Goal: Task Accomplishment & Management: Use online tool/utility

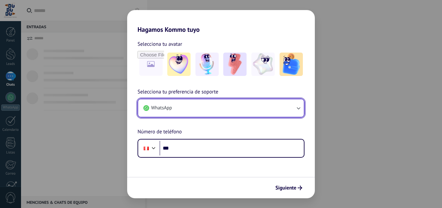
click at [301, 107] on icon "button" at bounding box center [298, 108] width 6 height 6
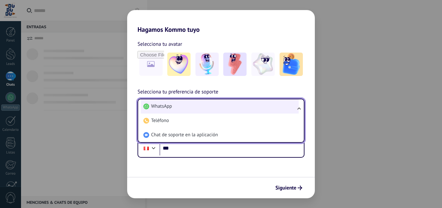
click at [205, 103] on li "WhatsApp" at bounding box center [220, 106] width 158 height 14
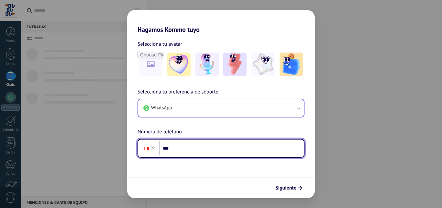
click at [191, 150] on input "***" at bounding box center [232, 148] width 144 height 15
click at [194, 150] on input "***" at bounding box center [232, 148] width 144 height 15
type input "**********"
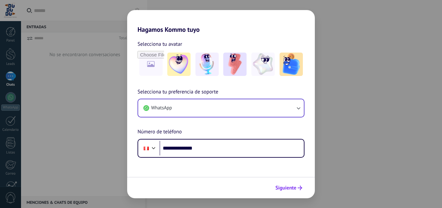
click at [288, 188] on span "Siguiente" at bounding box center [286, 187] width 21 height 5
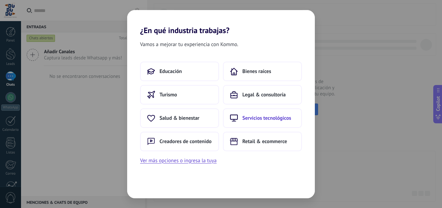
click at [238, 120] on button "Servicios tecnológicos" at bounding box center [262, 117] width 79 height 19
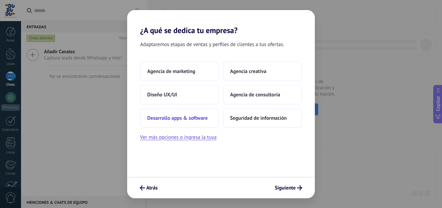
click at [194, 116] on span "Desarrollo apps & software" at bounding box center [177, 118] width 61 height 6
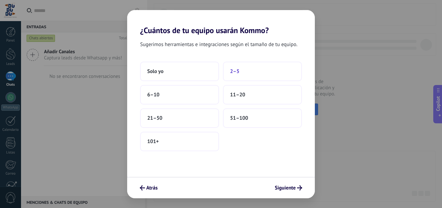
click at [244, 76] on button "2–5" at bounding box center [262, 71] width 79 height 19
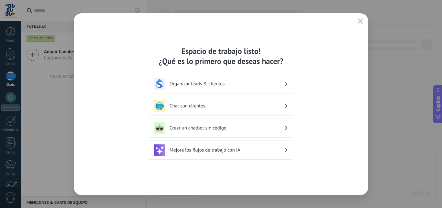
click at [213, 109] on div "Chat con clientes" at bounding box center [221, 106] width 135 height 12
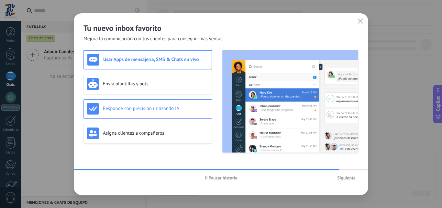
click at [184, 111] on h3 "Responde con precisión utilizando IA" at bounding box center [156, 108] width 106 height 6
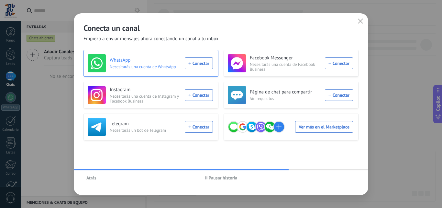
click at [204, 65] on div "WhatsApp Necesitarás una cuenta de WhatsApp Conectar" at bounding box center [150, 63] width 125 height 18
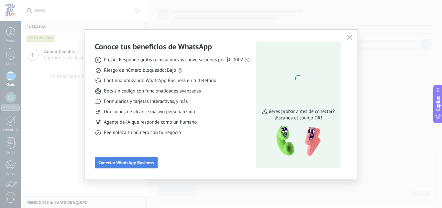
click at [141, 164] on span "Conectar WhatsApp Business" at bounding box center [126, 162] width 56 height 5
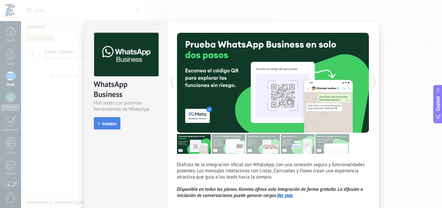
click at [110, 121] on span "Instalar" at bounding box center [109, 123] width 15 height 5
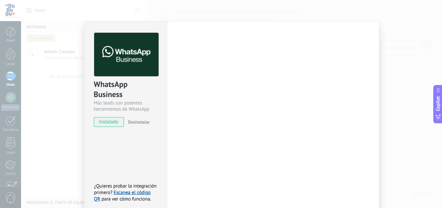
click at [131, 157] on div "WhatsApp Business Más leads con potentes herramientas de WhatsApp instalado Des…" at bounding box center [125, 117] width 83 height 193
click at [112, 120] on span "instalado" at bounding box center [108, 122] width 29 height 10
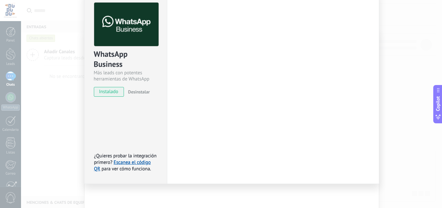
scroll to position [30, 0]
click at [395, 142] on div "WhatsApp Business Más leads con potentes herramientas de WhatsApp instalado Des…" at bounding box center [231, 104] width 421 height 208
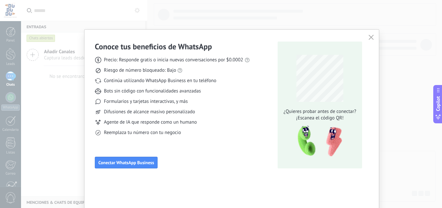
scroll to position [0, 0]
click at [136, 162] on span "Conectar WhatsApp Business" at bounding box center [126, 162] width 56 height 5
